Goal: Task Accomplishment & Management: Manage account settings

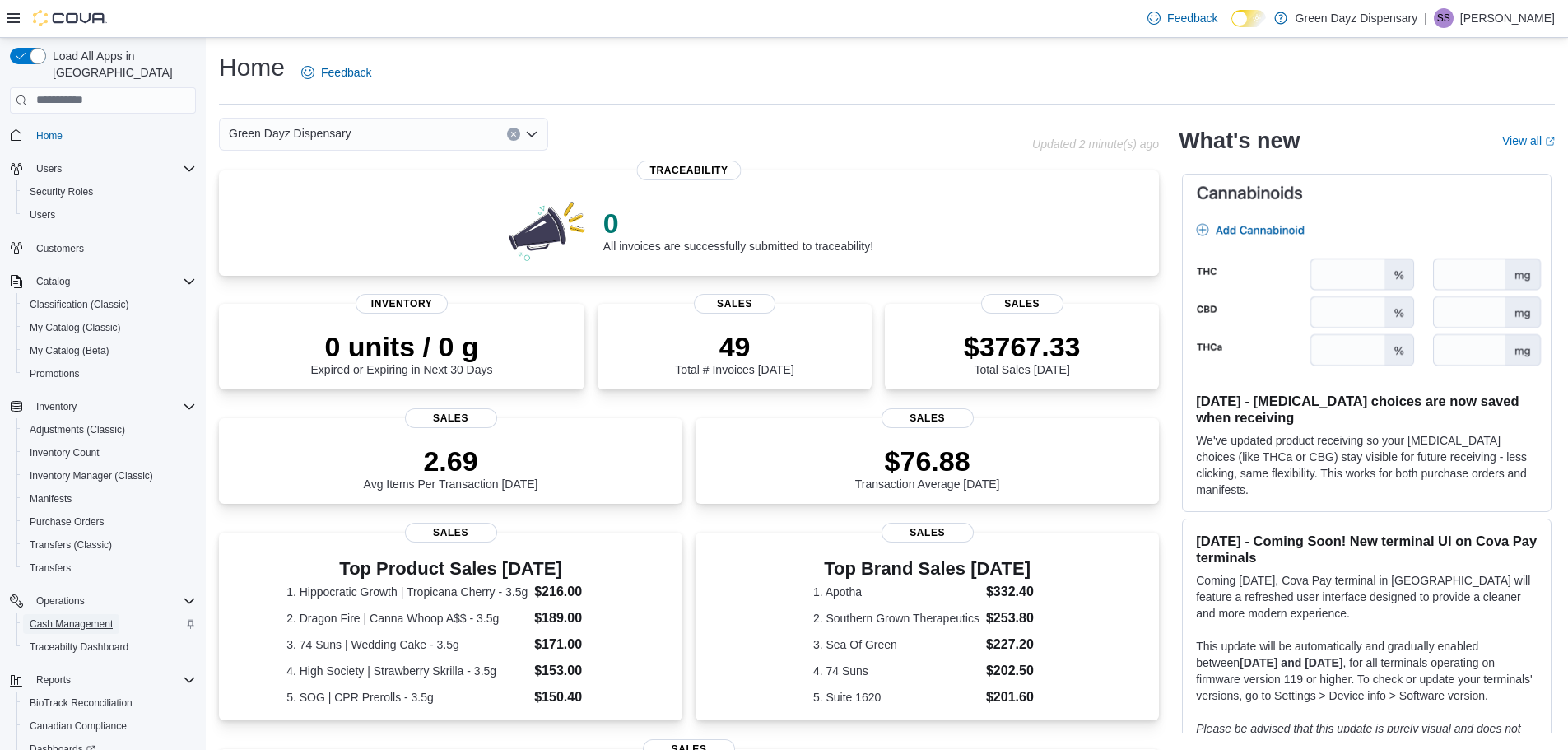
click at [100, 617] on span "Cash Management" at bounding box center [71, 623] width 83 height 13
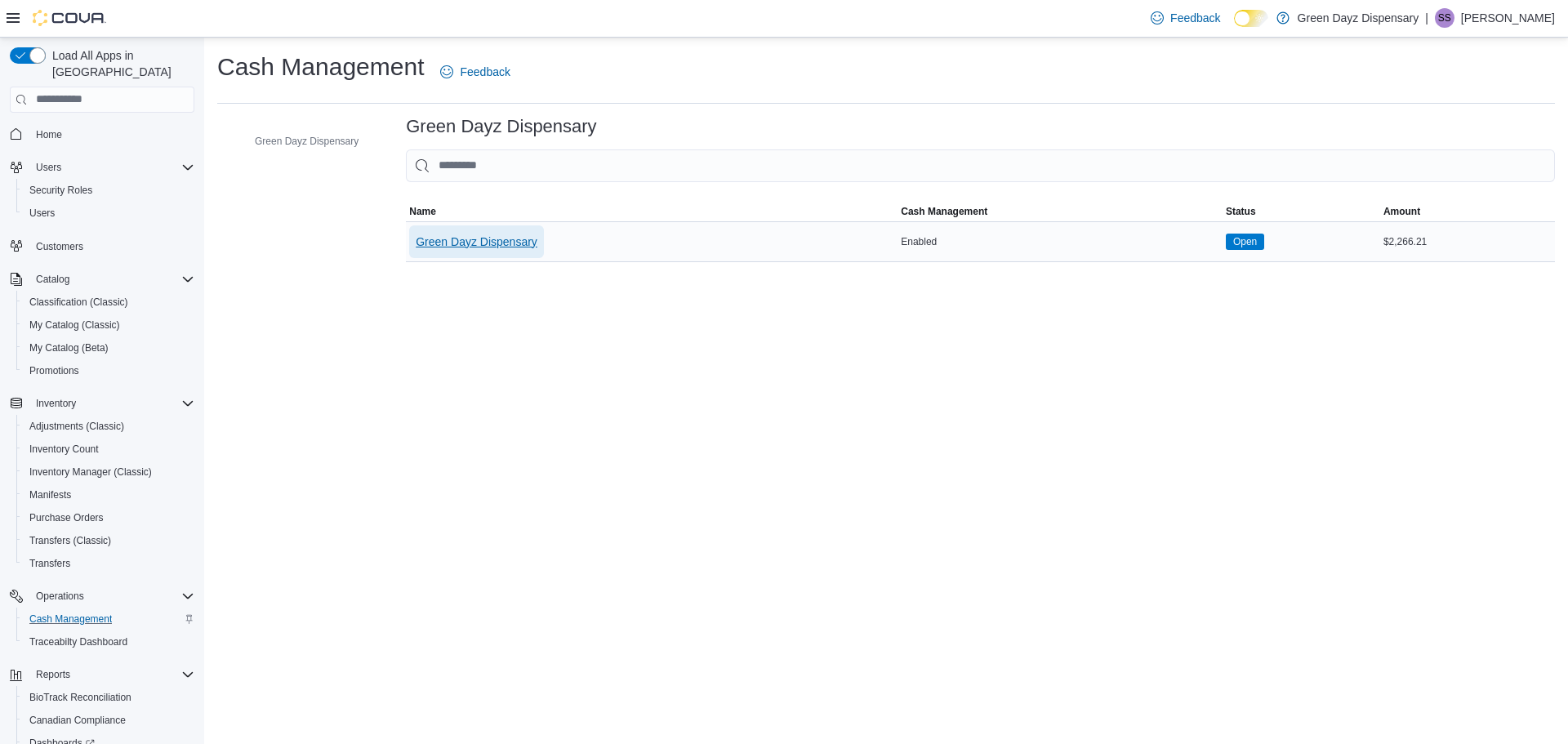
click at [517, 244] on span "Green Dayz Dispensary" at bounding box center [476, 242] width 121 height 16
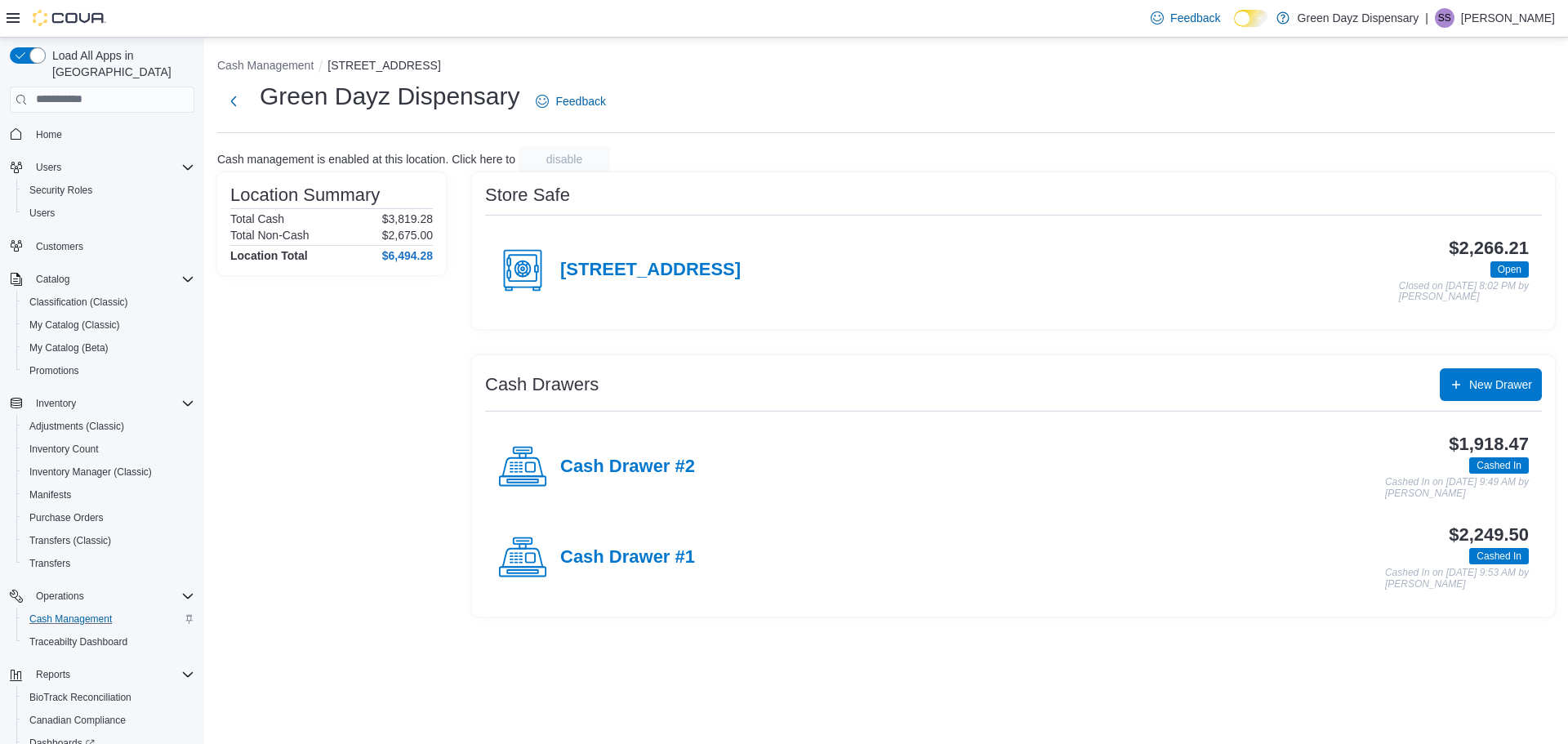
drag, startPoint x: 656, startPoint y: 557, endPoint x: 664, endPoint y: 541, distance: 17.9
click at [658, 554] on h4 "Cash Drawer #1" at bounding box center [627, 557] width 135 height 21
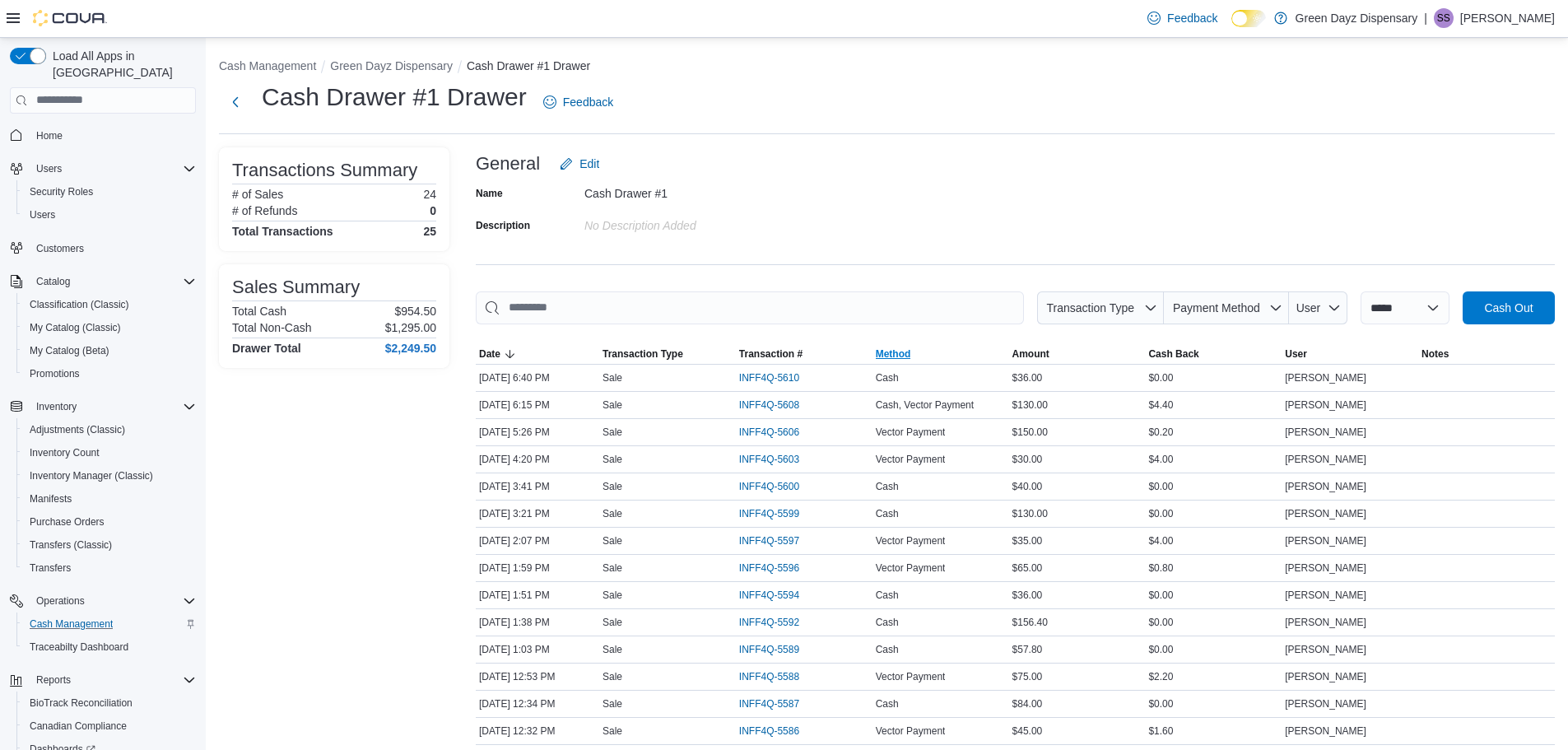
click at [902, 350] on span "Method" at bounding box center [894, 354] width 36 height 13
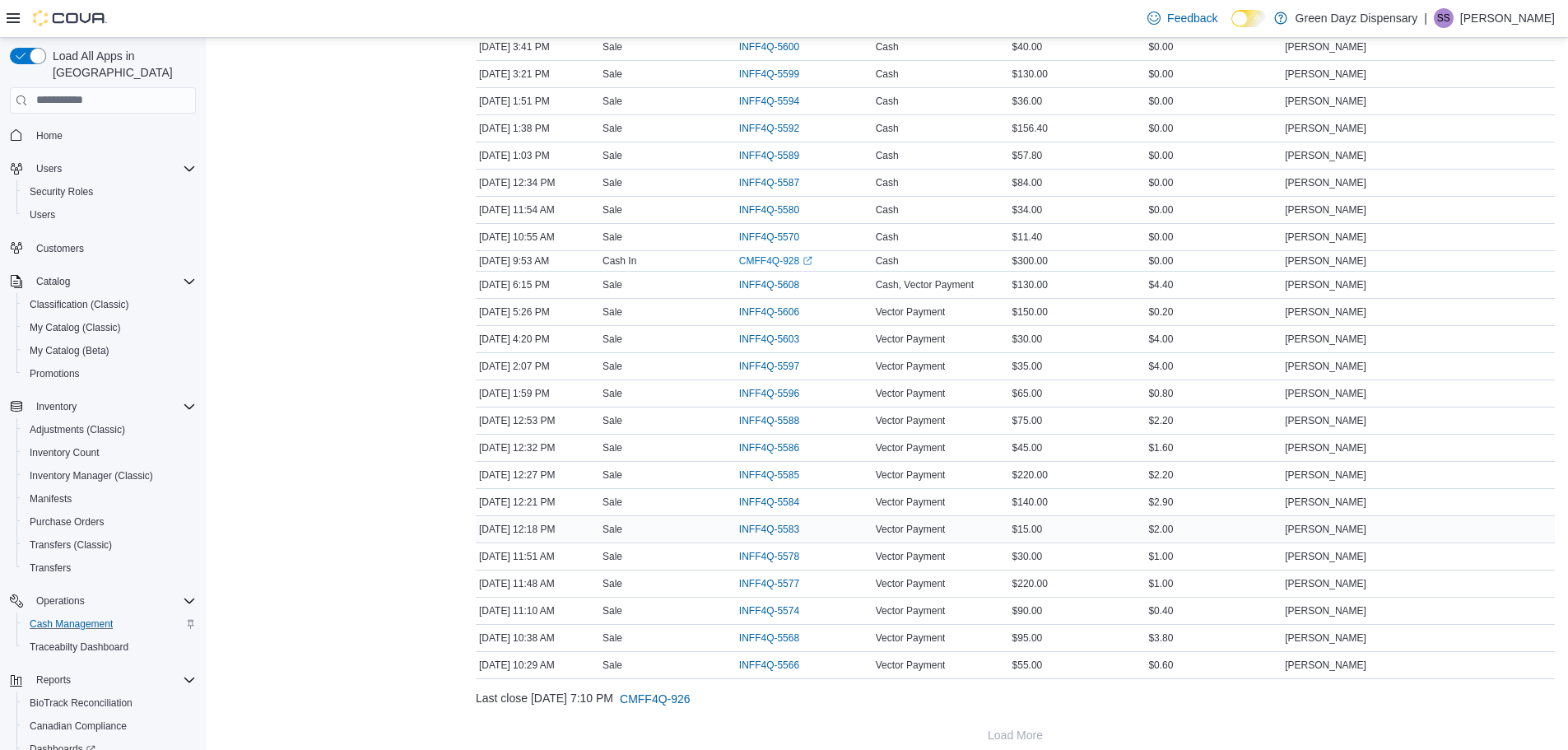
scroll to position [372, 0]
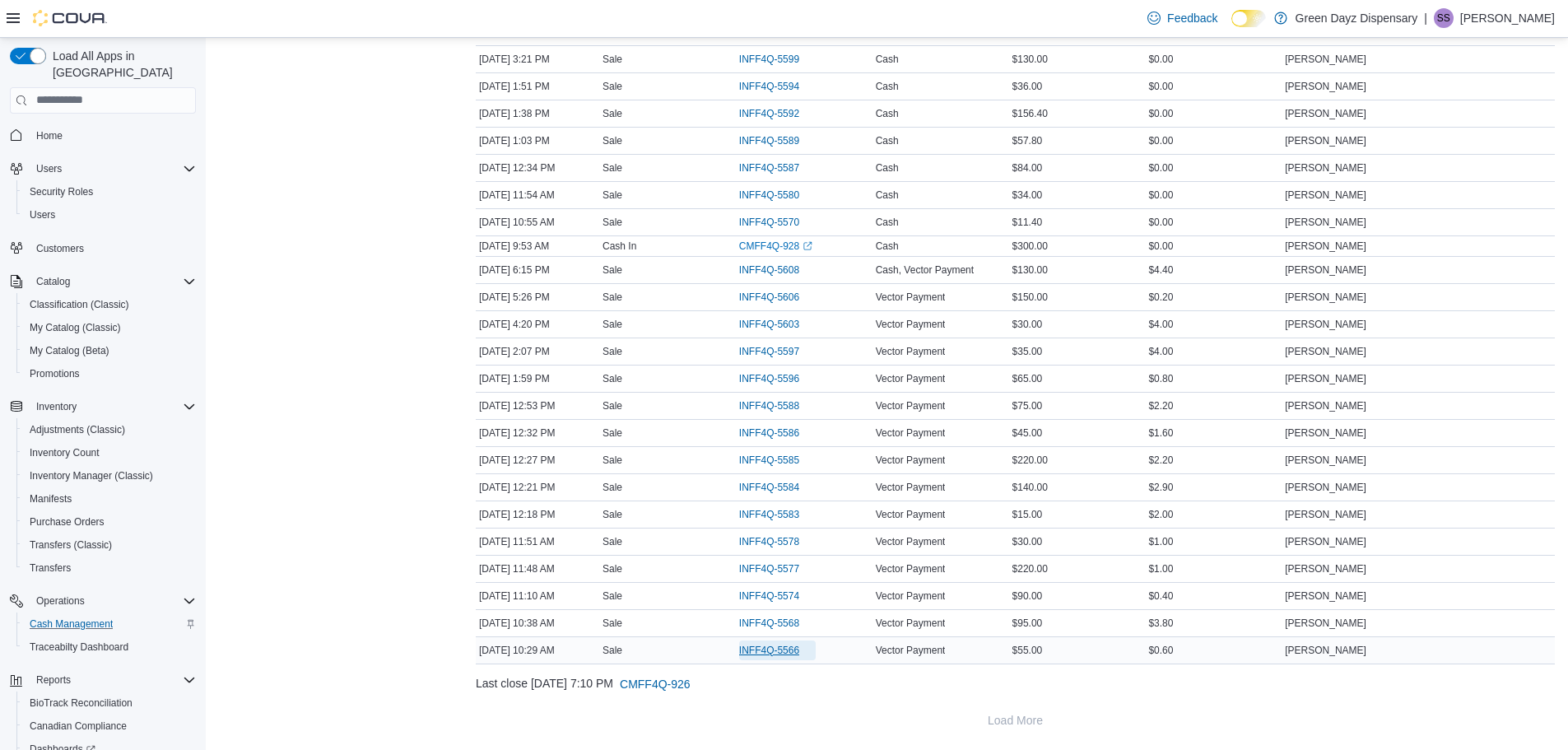
click at [782, 642] on span "INFF4Q-5566" at bounding box center [778, 650] width 77 height 20
click at [773, 616] on span "INFF4Q-5568" at bounding box center [769, 622] width 60 height 13
click at [791, 589] on span "INFF4Q-5574" at bounding box center [769, 596] width 60 height 13
click at [777, 566] on span "INFF4Q-5577" at bounding box center [769, 568] width 60 height 13
click at [787, 546] on span "INFF4Q-5578" at bounding box center [769, 541] width 60 height 13
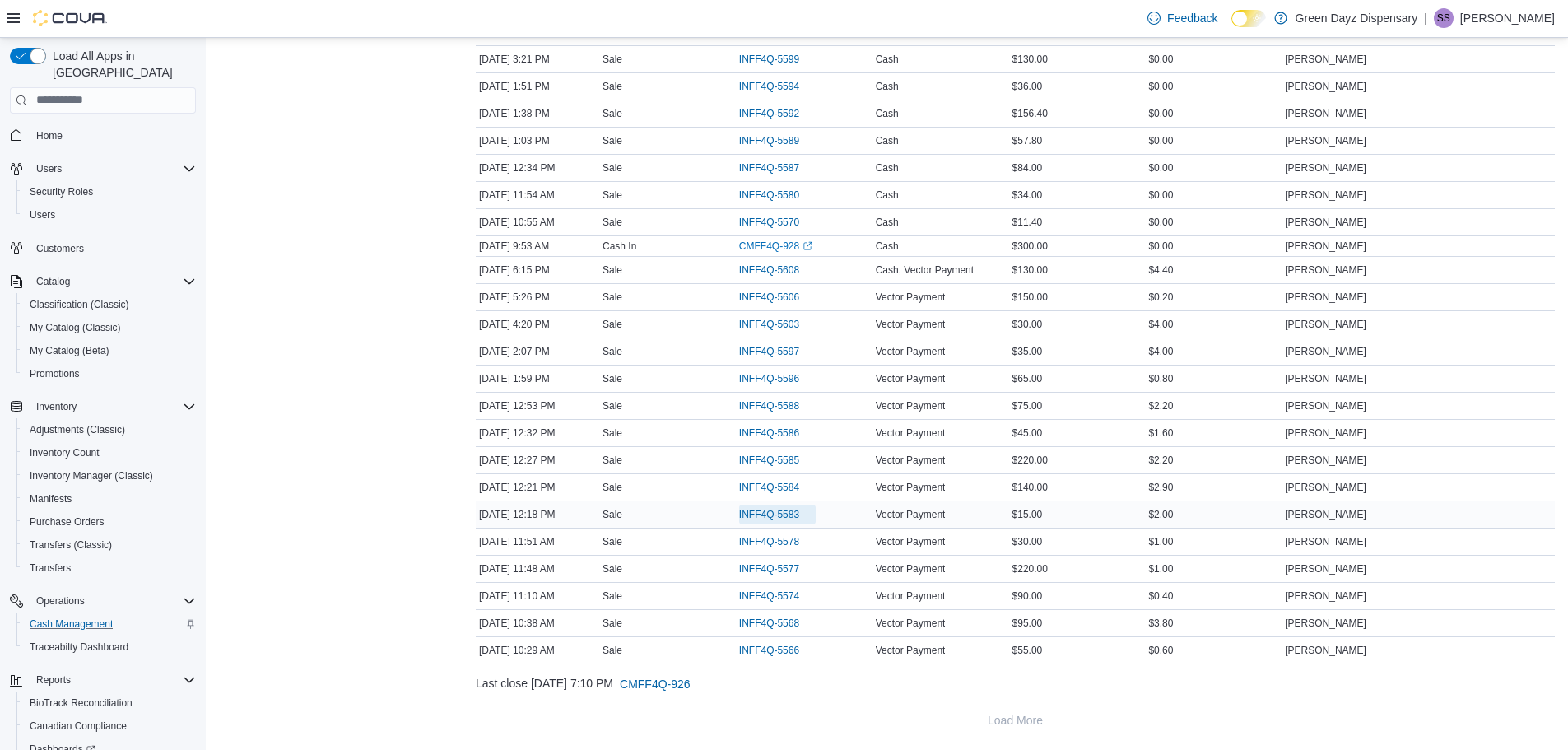
click at [783, 511] on span "INFF4Q-5583" at bounding box center [769, 514] width 60 height 13
click at [787, 487] on span "INFF4Q-5584" at bounding box center [769, 487] width 60 height 13
click at [779, 459] on span "INFF4Q-5585" at bounding box center [769, 460] width 60 height 13
click at [797, 430] on span "INFF4Q-5586" at bounding box center [769, 432] width 60 height 13
click at [788, 402] on span "INFF4Q-5588" at bounding box center [769, 405] width 60 height 13
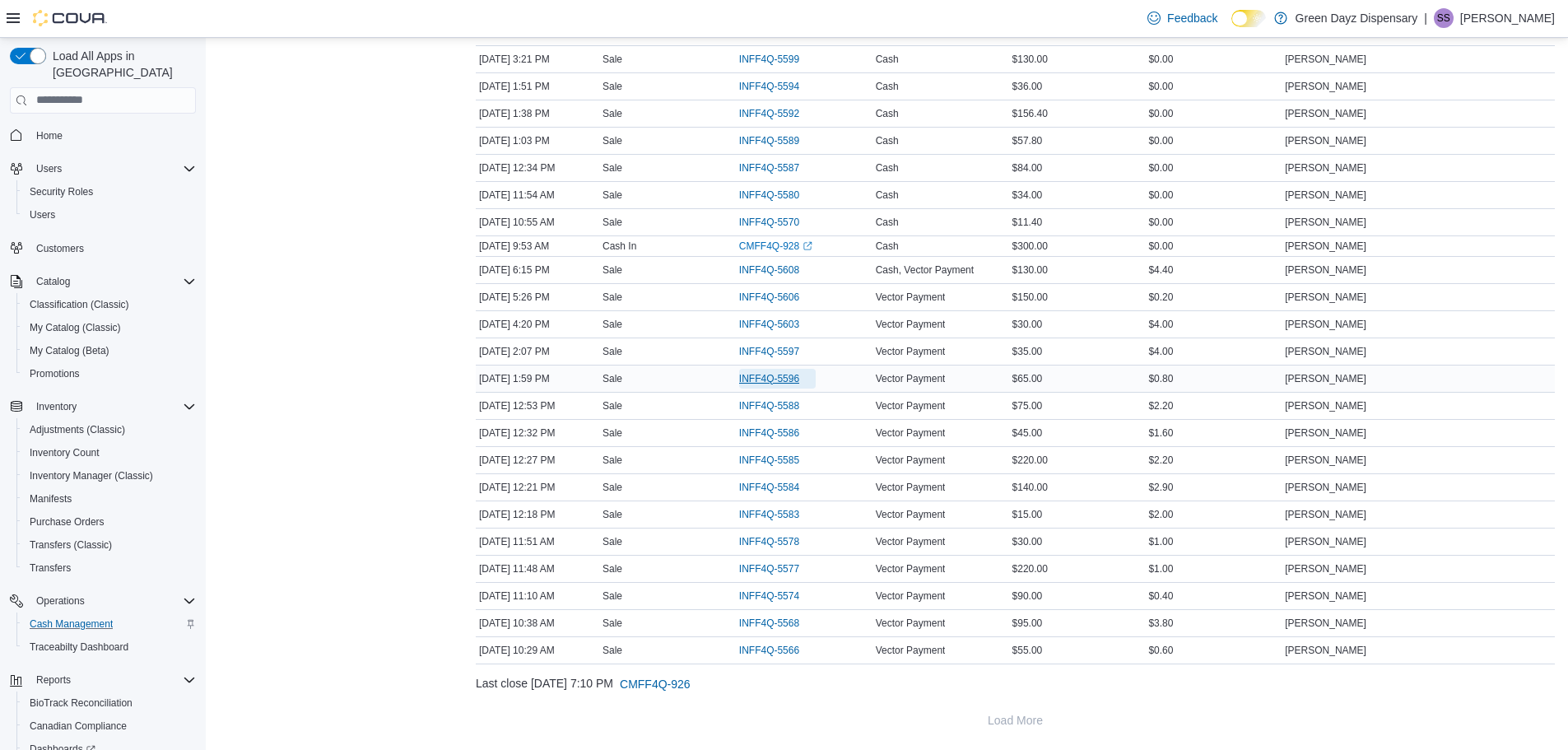
click at [793, 379] on span "INFF4Q-5596" at bounding box center [769, 379] width 60 height 13
click at [777, 349] on span "INFF4Q-5597" at bounding box center [769, 351] width 60 height 13
click at [762, 348] on span "INFF4Q-5597" at bounding box center [769, 351] width 60 height 13
click at [780, 319] on span "INFF4Q-5603" at bounding box center [769, 324] width 60 height 13
click at [790, 299] on span "INFF4Q-5606" at bounding box center [769, 296] width 60 height 13
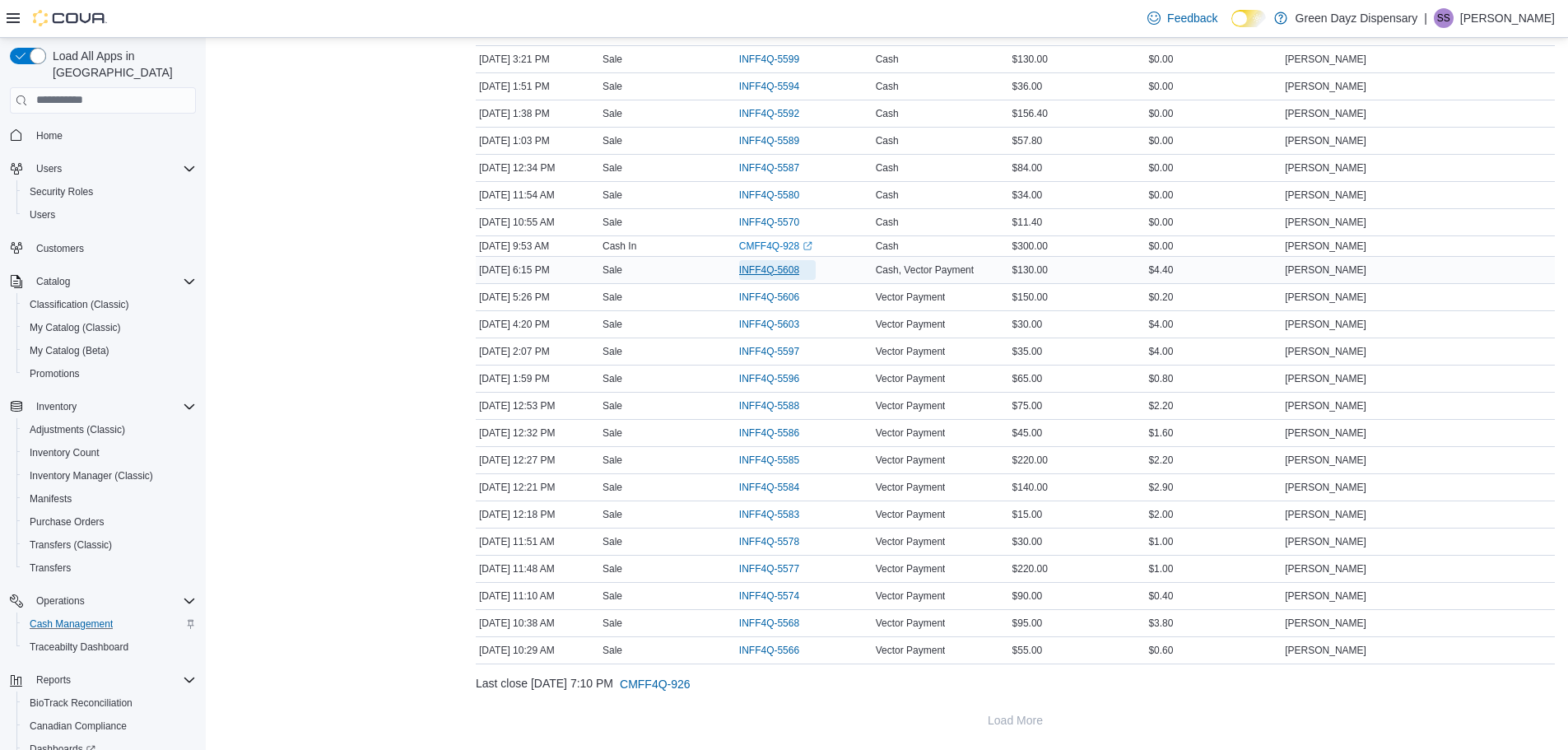
click at [778, 269] on span "INFF4Q-5608" at bounding box center [769, 270] width 60 height 13
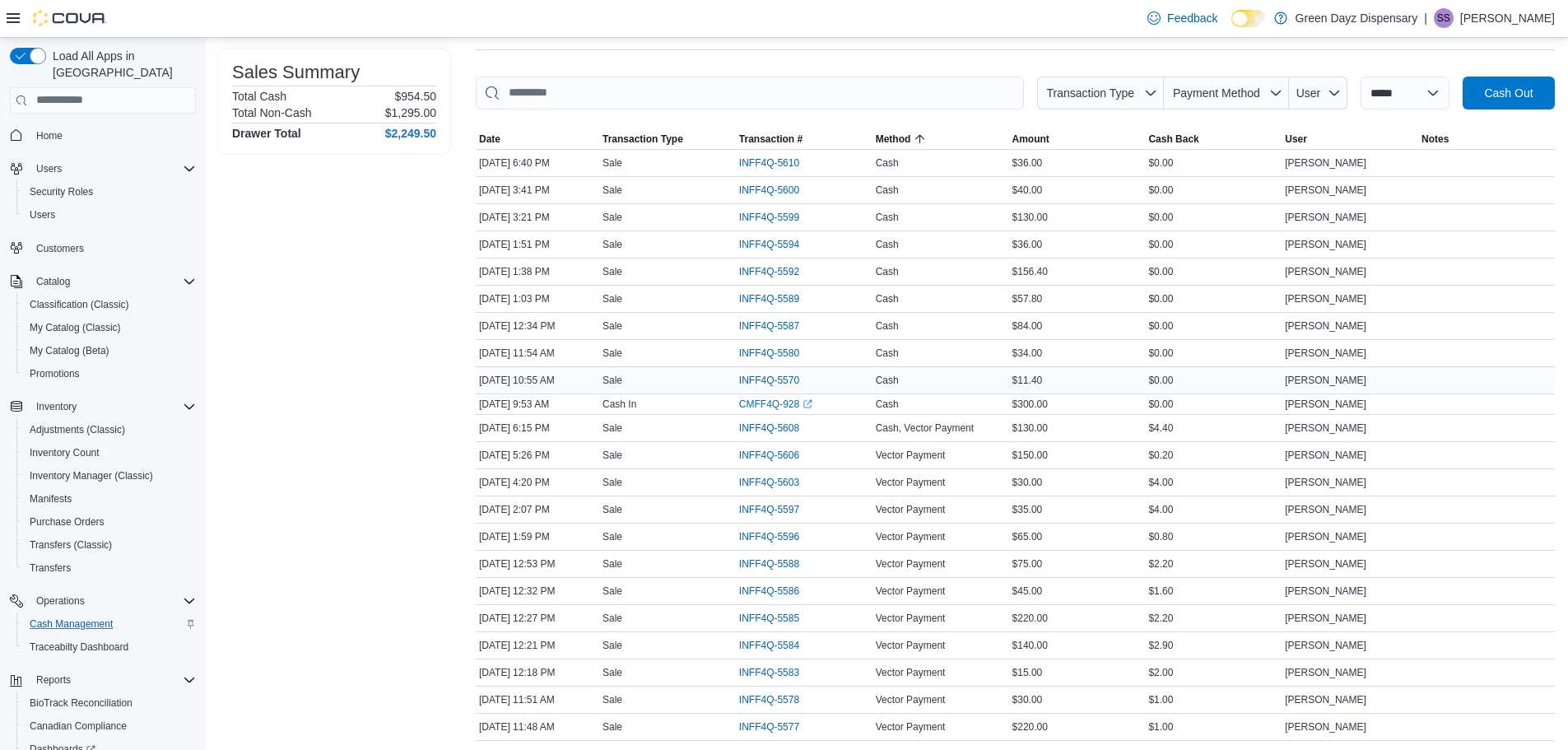
scroll to position [208, 0]
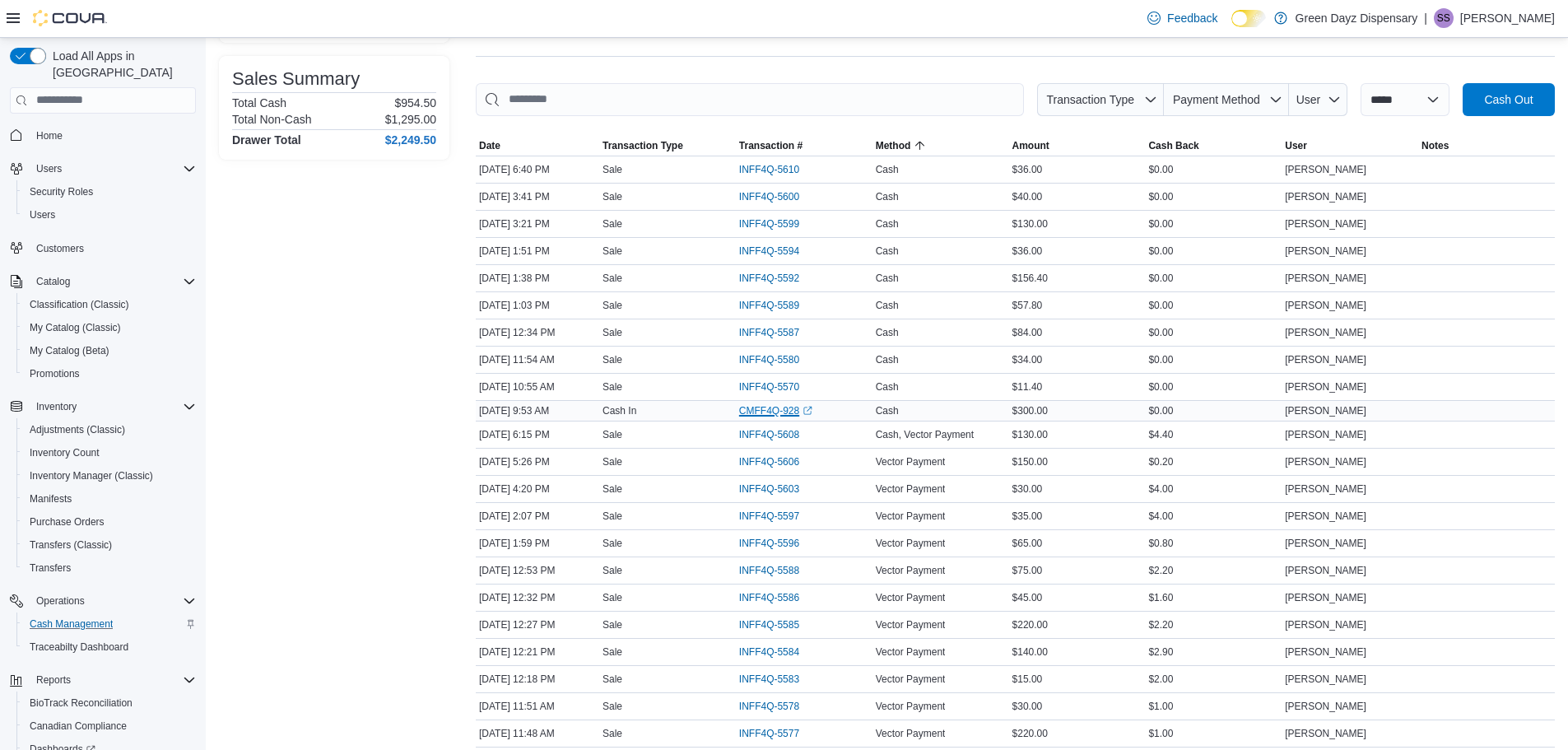
click at [783, 409] on link "CMFF4Q-928 (opens in a new tab or window)" at bounding box center [776, 411] width 73 height 13
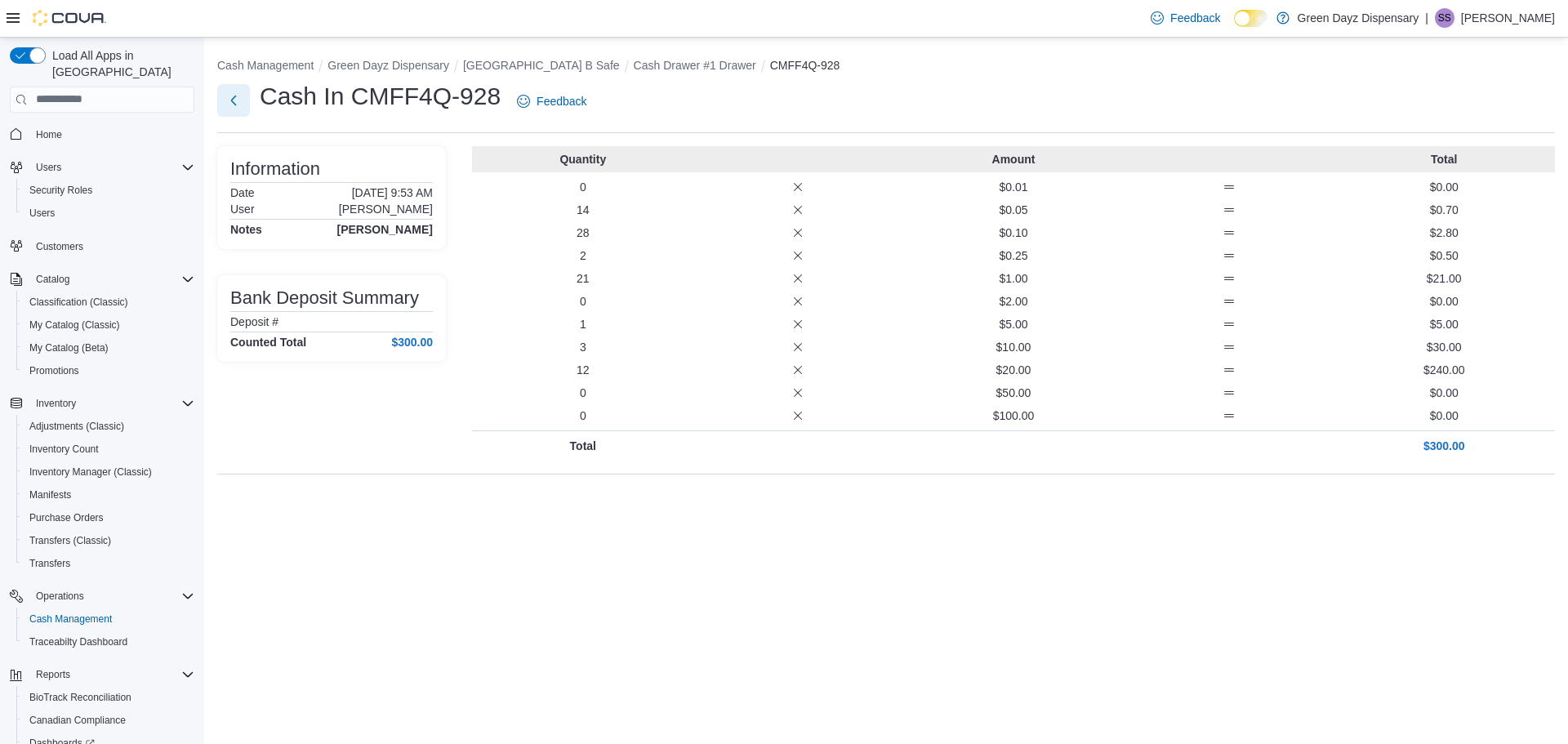
click at [236, 101] on button "Next" at bounding box center [233, 100] width 33 height 33
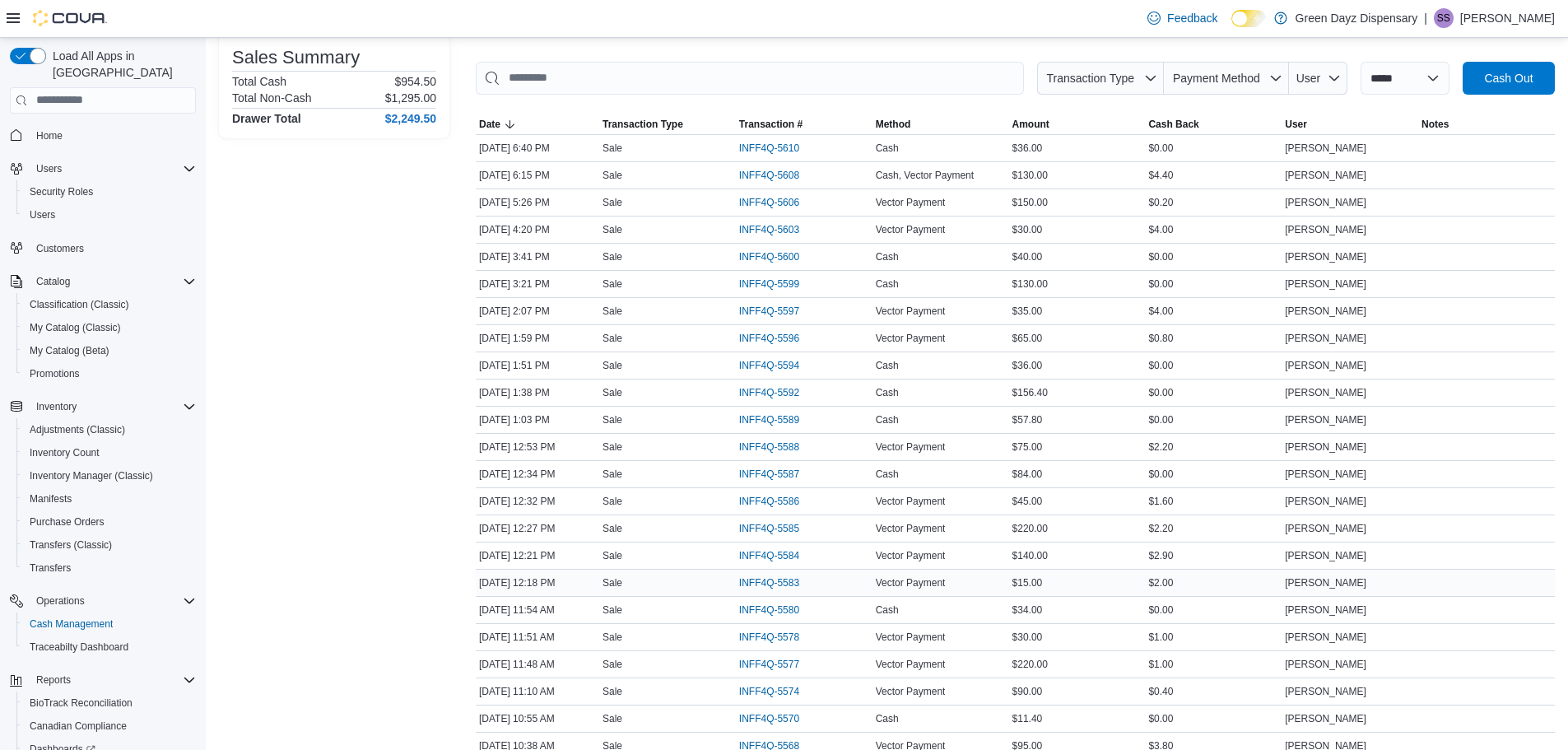
scroll to position [246, 0]
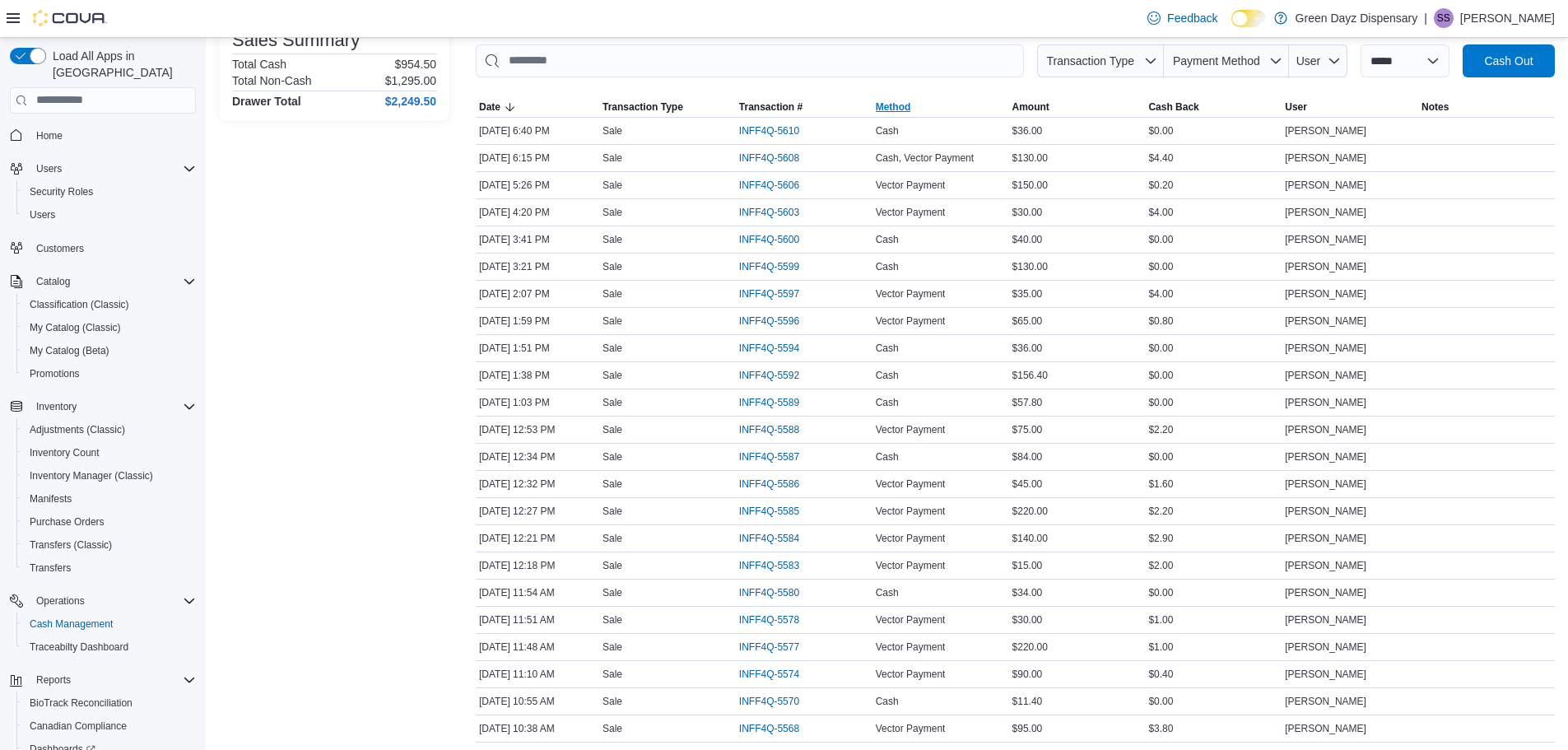
click at [890, 102] on span "Method" at bounding box center [894, 106] width 36 height 13
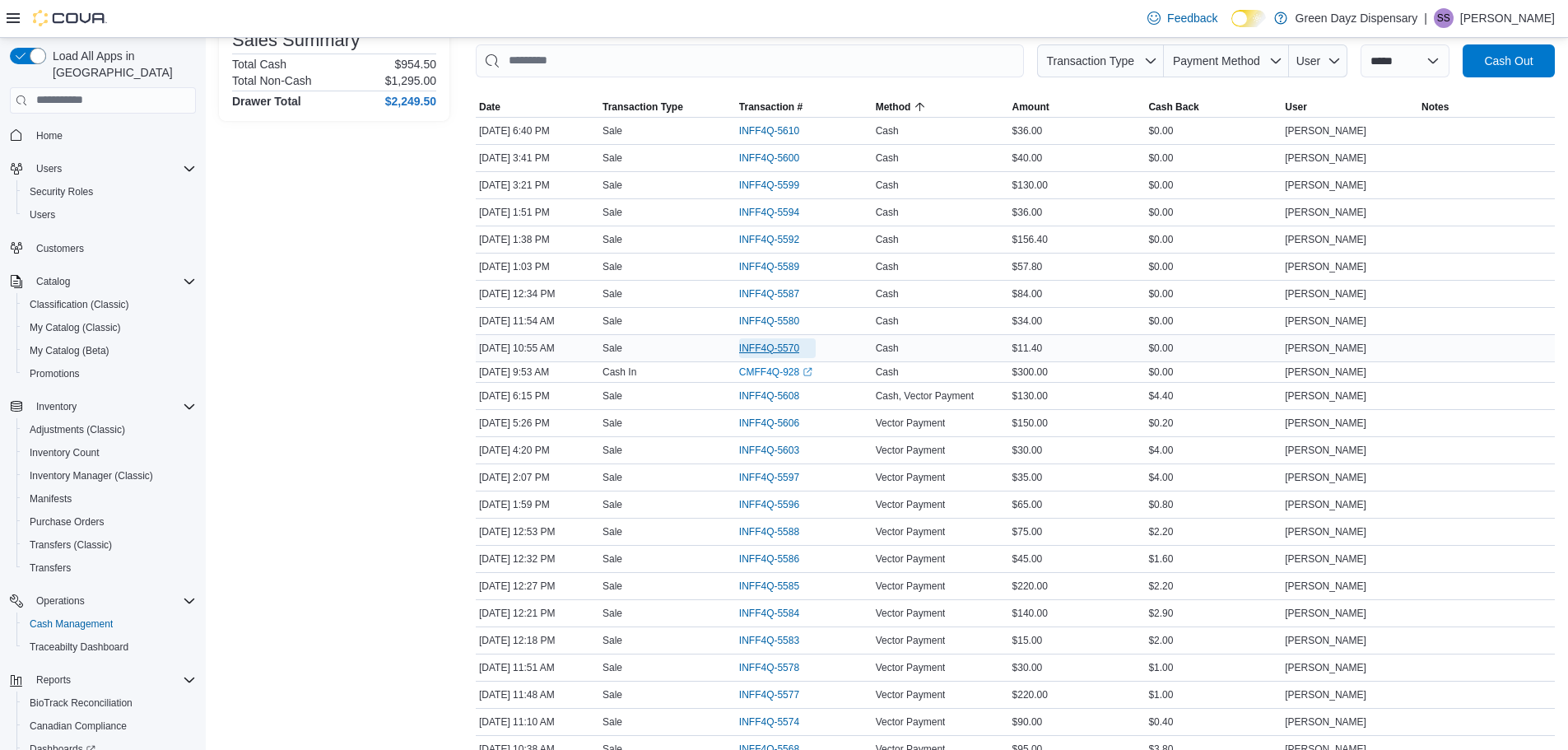
click at [777, 348] on span "INFF4Q-5570" at bounding box center [769, 347] width 60 height 13
click at [760, 312] on span "INFF4Q-5580" at bounding box center [778, 321] width 77 height 20
click at [770, 292] on span "INFF4Q-5587" at bounding box center [769, 294] width 60 height 13
click at [783, 269] on span "INFF4Q-5589" at bounding box center [769, 266] width 60 height 13
click at [783, 238] on span "INFF4Q-5592" at bounding box center [769, 239] width 60 height 13
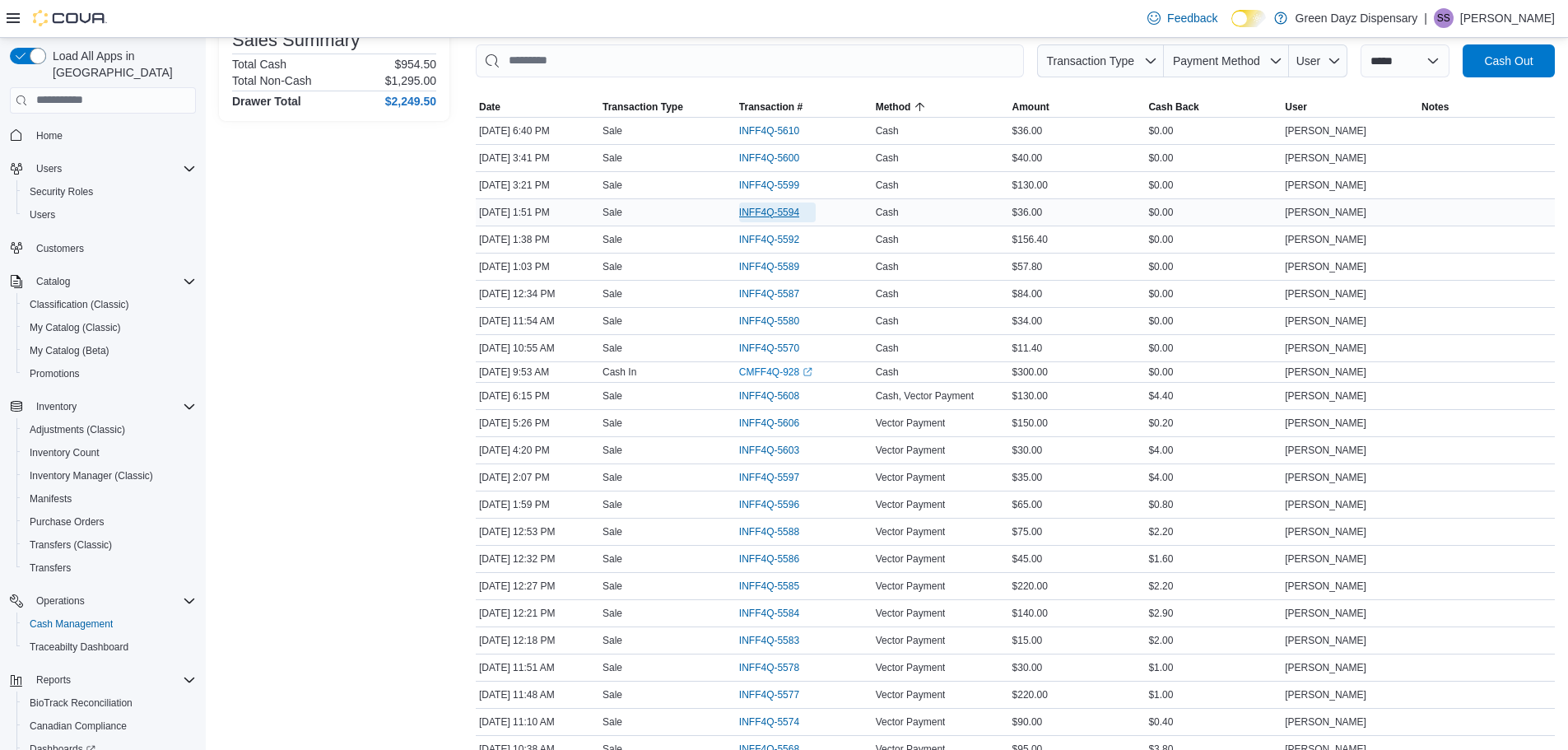
click at [774, 210] on span "INFF4Q-5594" at bounding box center [769, 212] width 60 height 13
click at [774, 184] on span "INFF4Q-5599" at bounding box center [769, 185] width 60 height 13
click at [774, 162] on span "INFF4Q-5600" at bounding box center [769, 158] width 60 height 13
click at [784, 134] on span "INFF4Q-5610" at bounding box center [769, 130] width 60 height 13
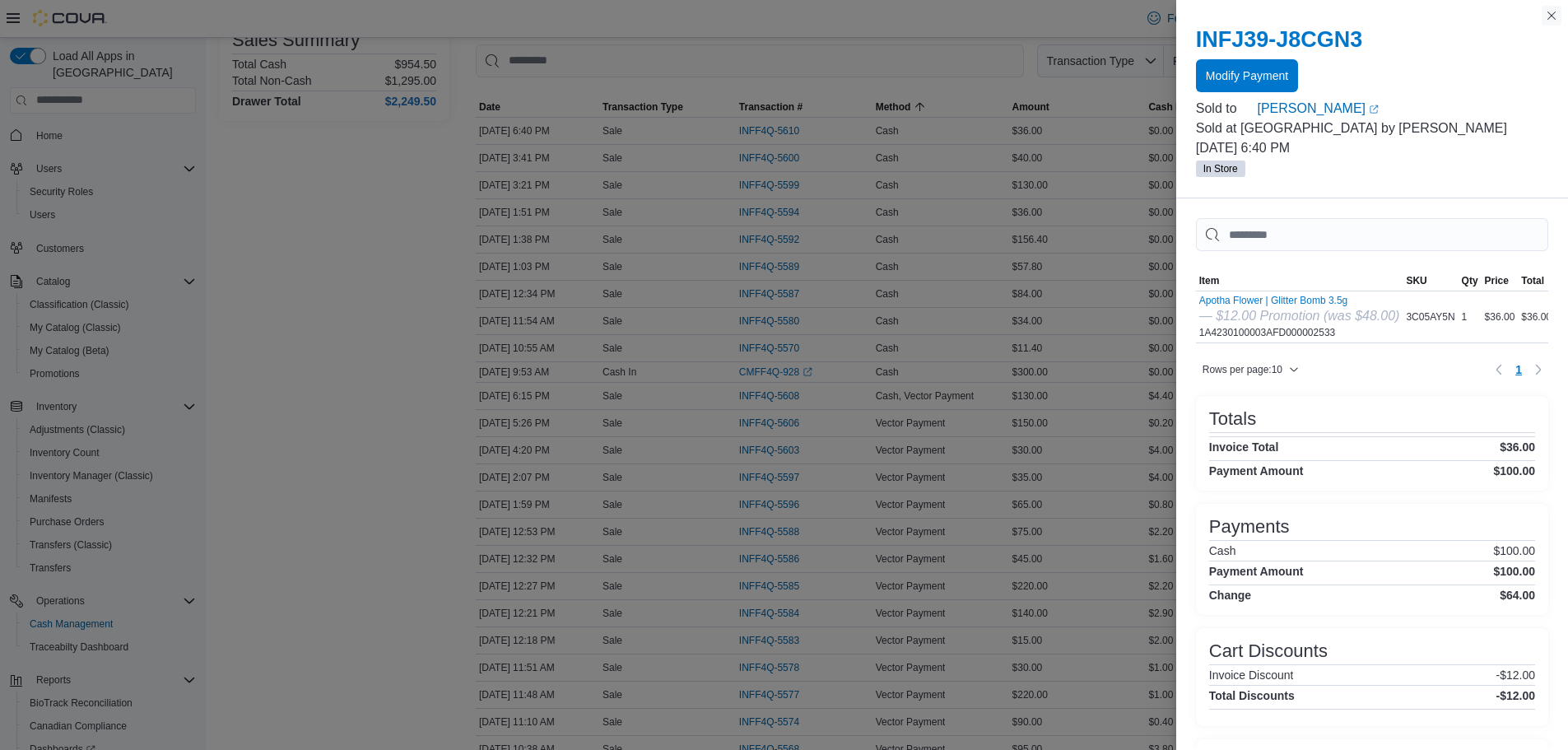
click at [1555, 21] on button "Close this dialog" at bounding box center [1551, 15] width 20 height 20
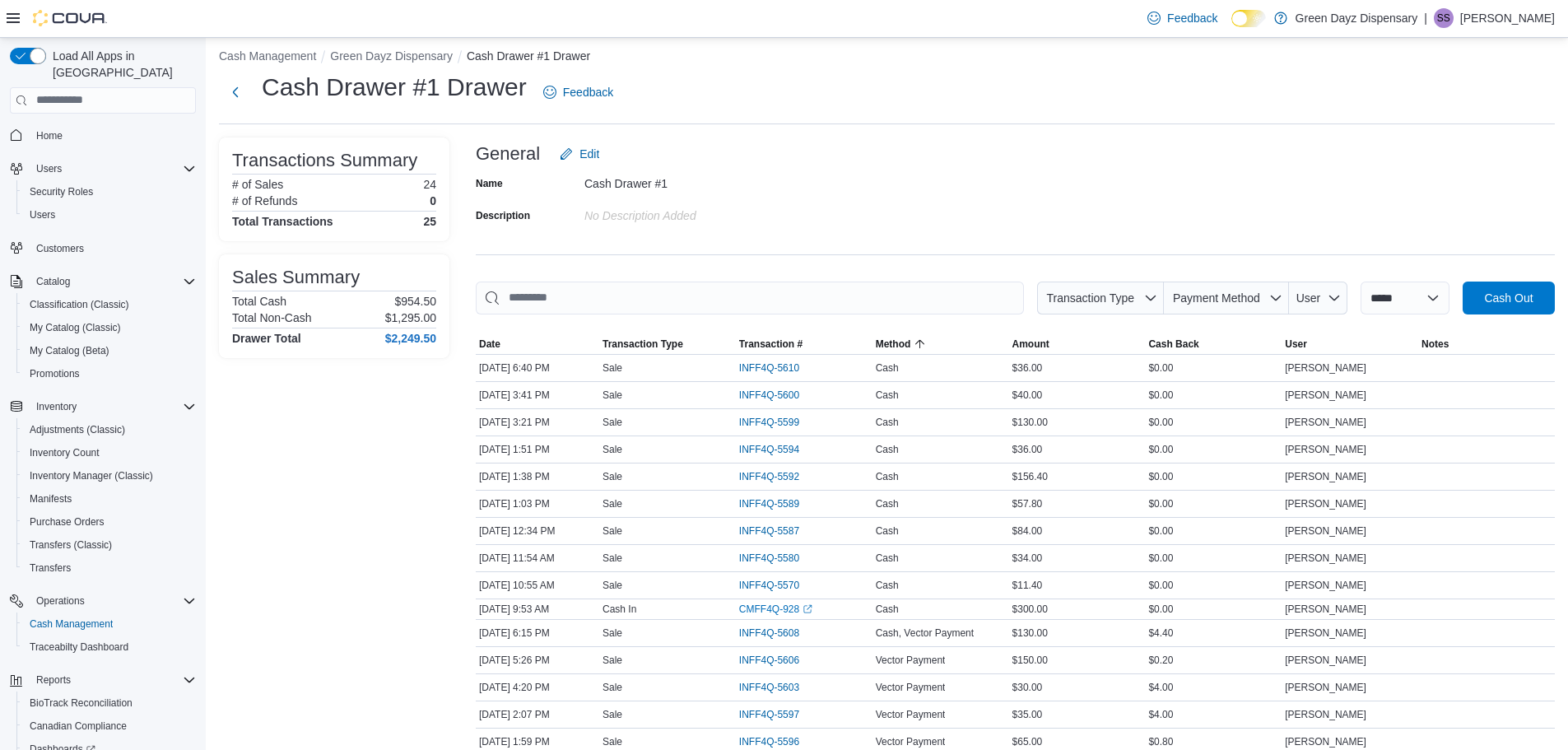
scroll to position [0, 0]
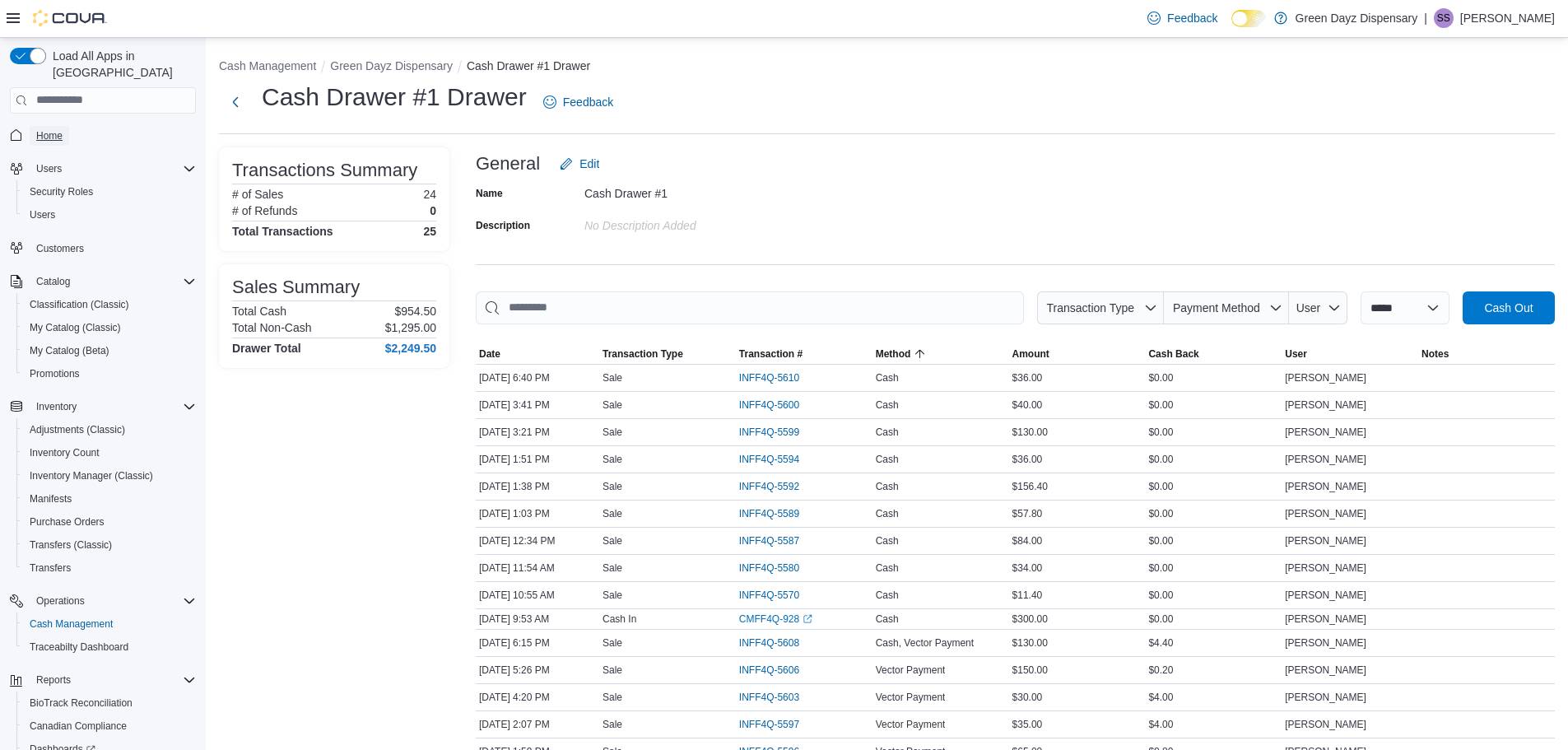
click at [57, 129] on span "Home" at bounding box center [49, 136] width 26 height 13
